Goal: Entertainment & Leisure: Consume media (video, audio)

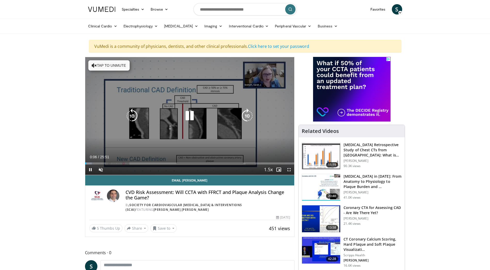
click at [190, 114] on icon "Video Player" at bounding box center [189, 116] width 14 height 14
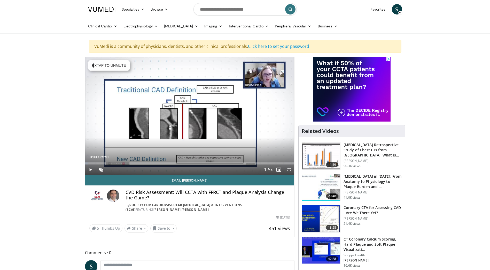
drag, startPoint x: 100, startPoint y: 163, endPoint x: 83, endPoint y: 164, distance: 17.8
